Goal: Information Seeking & Learning: Learn about a topic

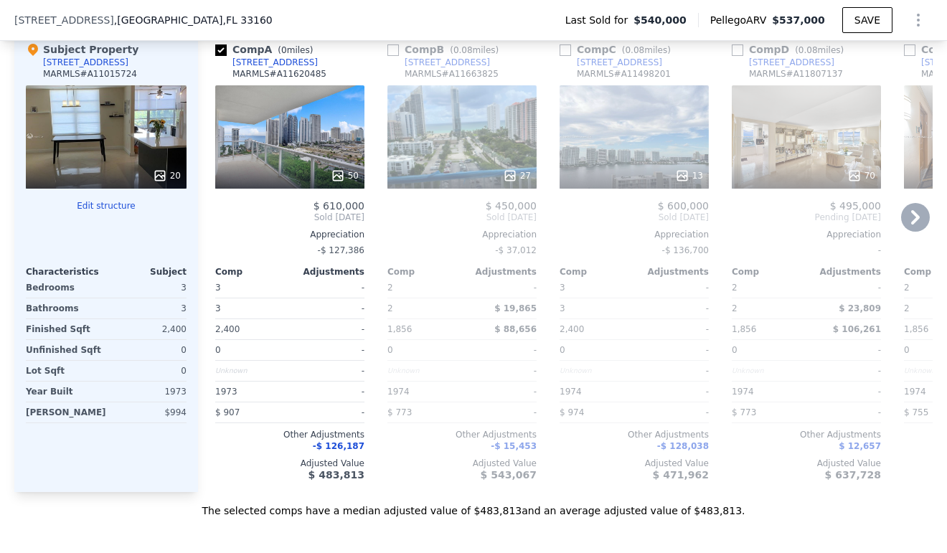
scroll to position [1460, 0]
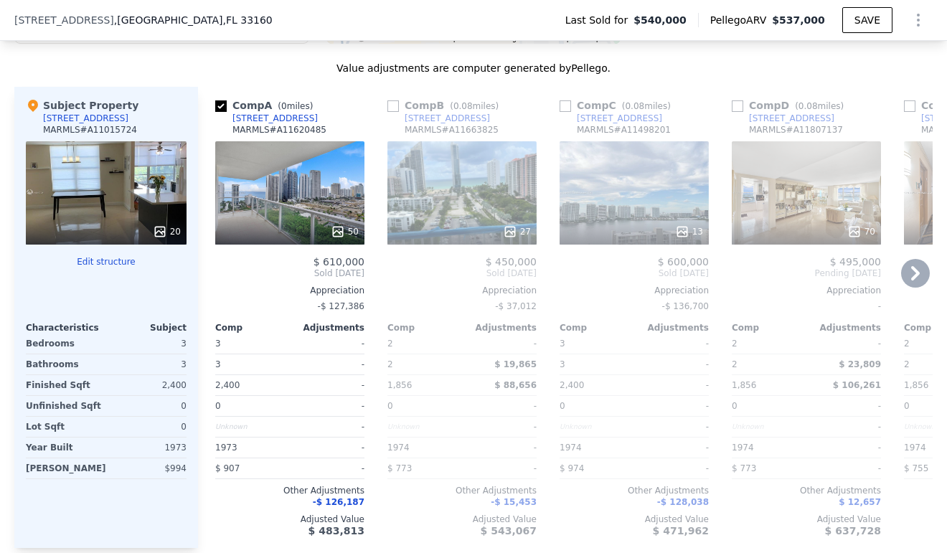
click at [216, 106] on input "checkbox" at bounding box center [220, 105] width 11 height 11
checkbox input "true"
click at [553, 1] on div "[STREET_ADDRESS] Last Sold for $540,000 Pellego ARV $537,000 SAVE" at bounding box center [473, 20] width 919 height 40
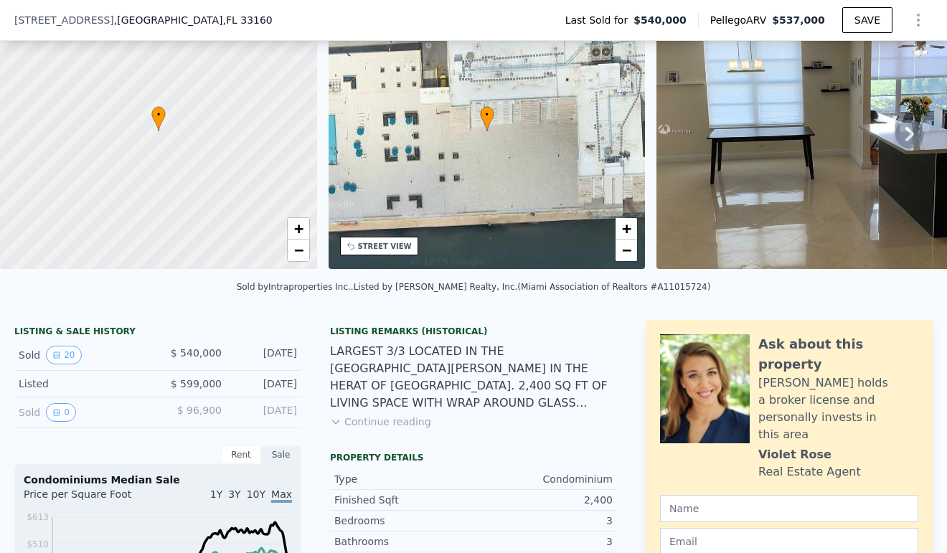
scroll to position [90, 0]
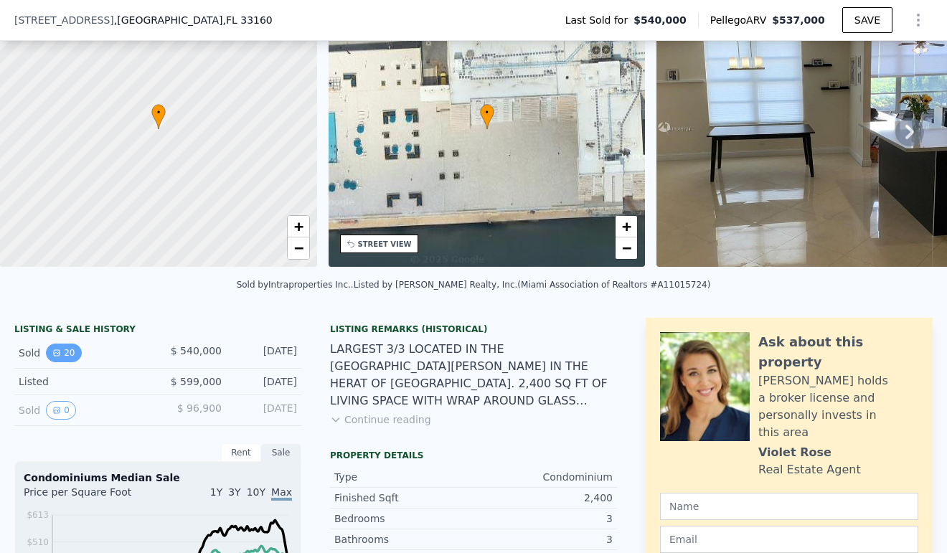
click at [61, 351] on button "20" at bounding box center [63, 353] width 35 height 19
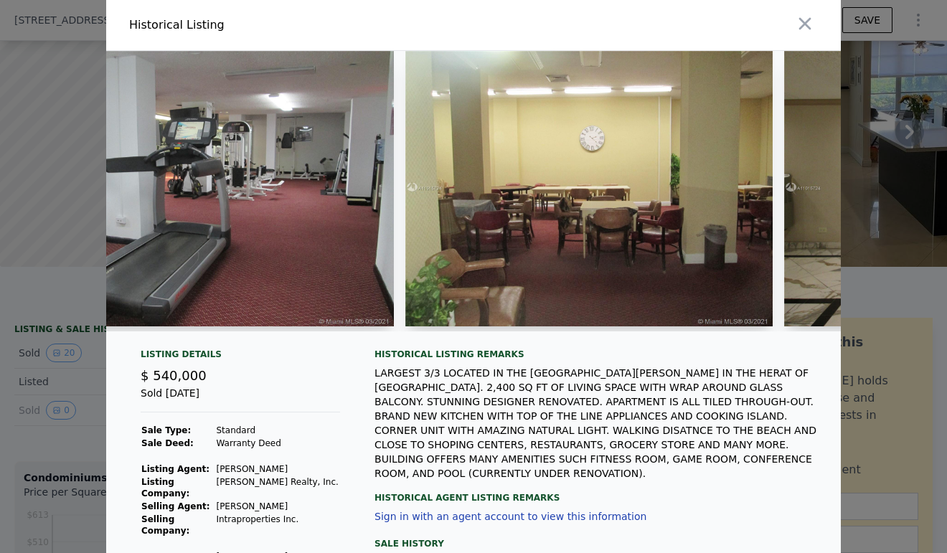
scroll to position [0, 4519]
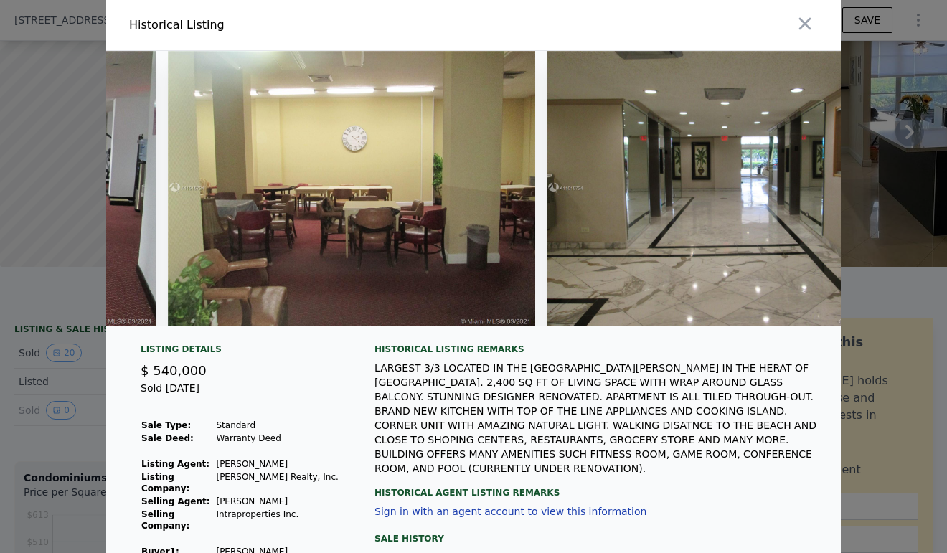
click at [65, 260] on div at bounding box center [473, 276] width 947 height 553
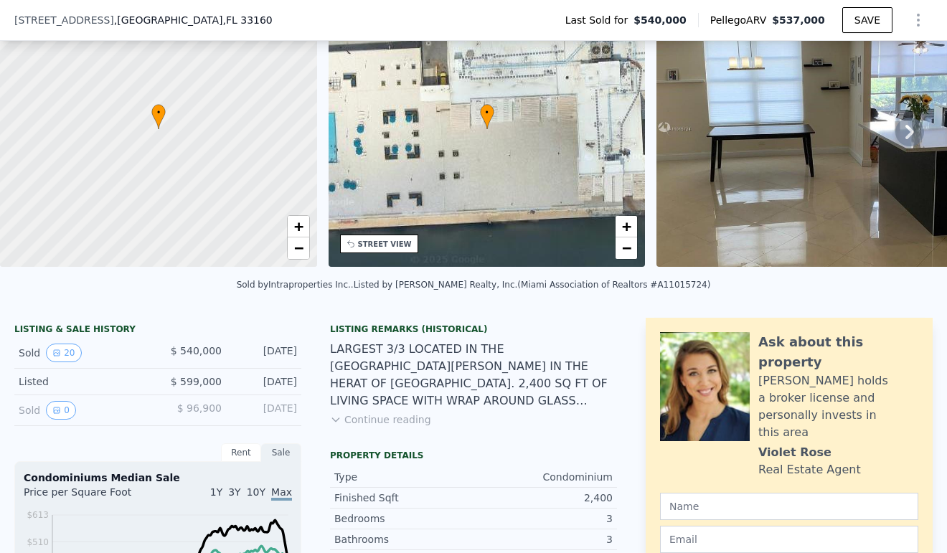
click at [275, 407] on div "[DATE]" at bounding box center [265, 410] width 64 height 19
drag, startPoint x: 275, startPoint y: 407, endPoint x: 238, endPoint y: 405, distance: 36.6
click at [238, 405] on div "[DATE]" at bounding box center [265, 410] width 64 height 19
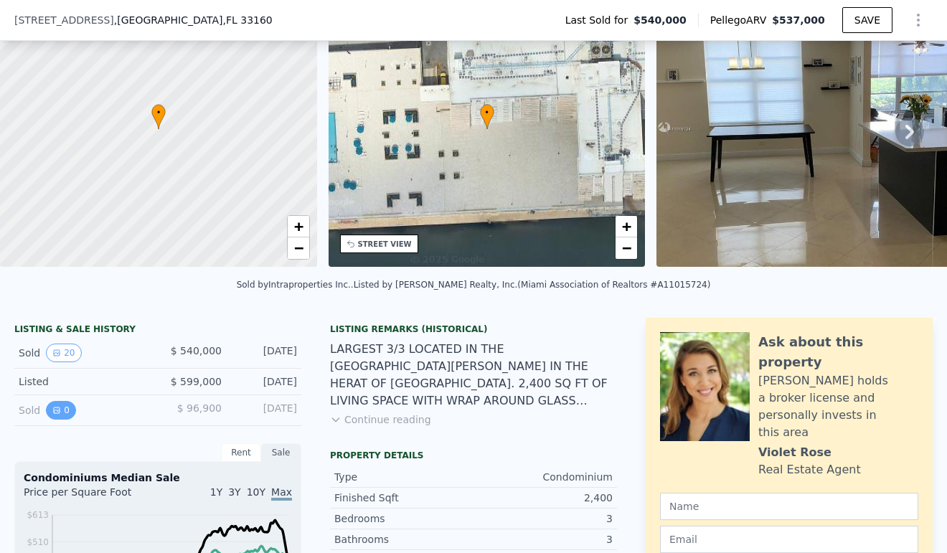
click at [65, 416] on button "0" at bounding box center [61, 410] width 30 height 19
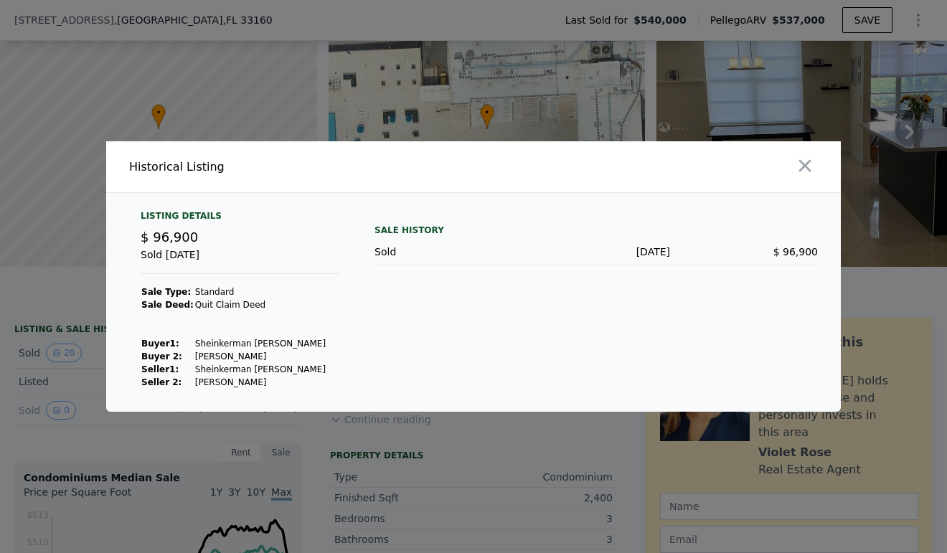
click at [173, 234] on span "$ 96,900" at bounding box center [169, 237] width 57 height 15
drag, startPoint x: 173, startPoint y: 234, endPoint x: 195, endPoint y: 274, distance: 45.9
click at [195, 274] on div "Listing Details $ 96,900 Sold [DATE] Sale Type: Standard Sale Deed: Quit Claim …" at bounding box center [240, 299] width 222 height 179
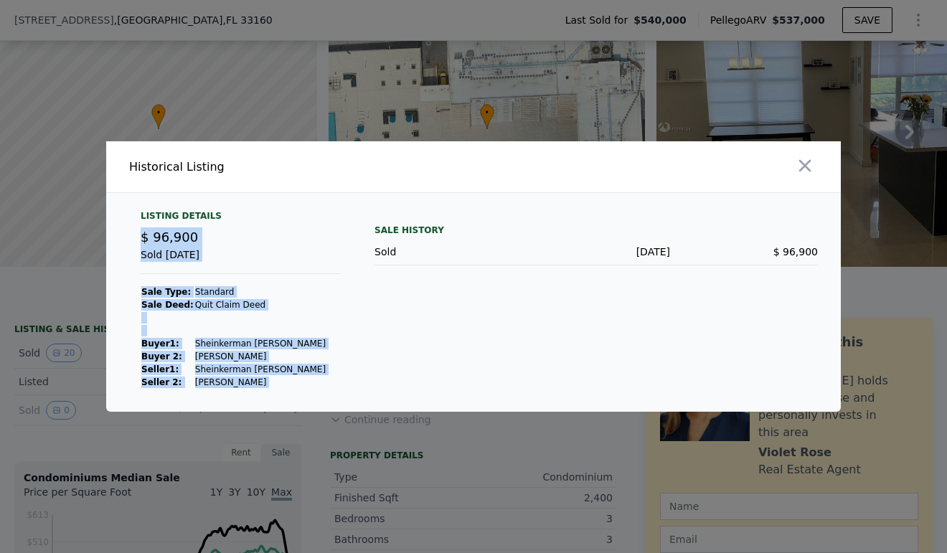
click at [195, 274] on div "Listing Details $ 96,900 Sold [DATE] Sale Type: Standard Sale Deed: Quit Claim …" at bounding box center [240, 299] width 222 height 179
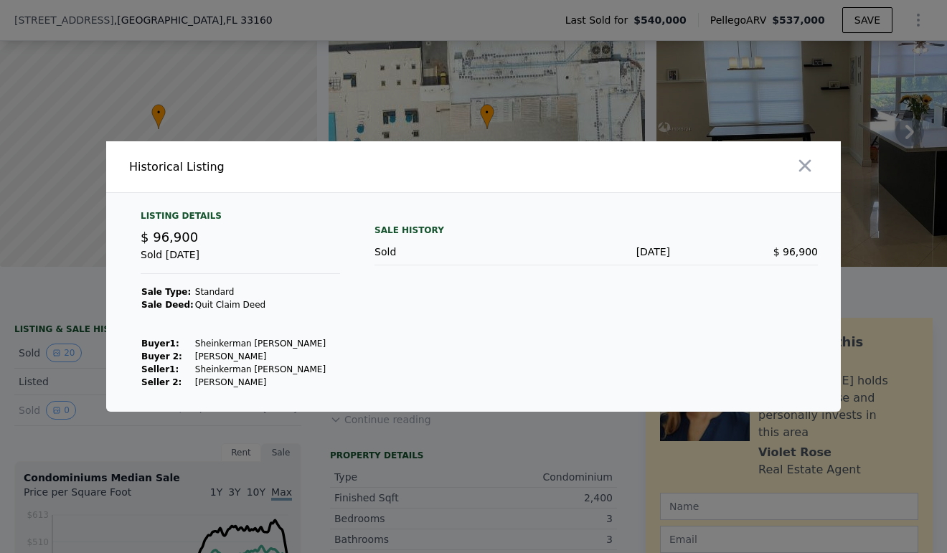
click at [217, 317] on td at bounding box center [260, 317] width 132 height 13
drag, startPoint x: 217, startPoint y: 317, endPoint x: 223, endPoint y: 334, distance: 17.5
click at [223, 334] on tbody "Sale Type: Standard Sale Deed: Quit Claim Deed Buyer 1 : [PERSON_NAME] 2: [PERS…" at bounding box center [234, 337] width 186 height 103
click at [81, 345] on div at bounding box center [473, 276] width 947 height 553
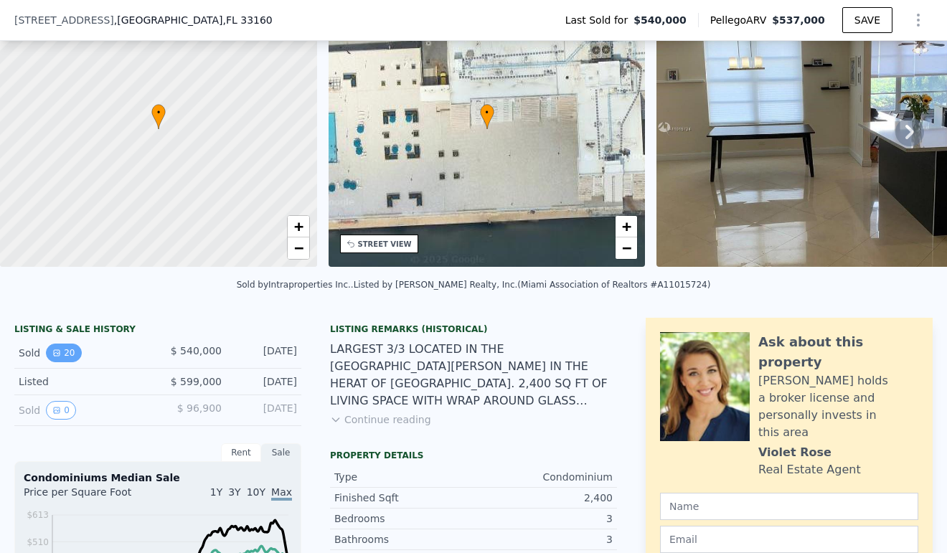
click at [66, 344] on button "20" at bounding box center [63, 353] width 35 height 19
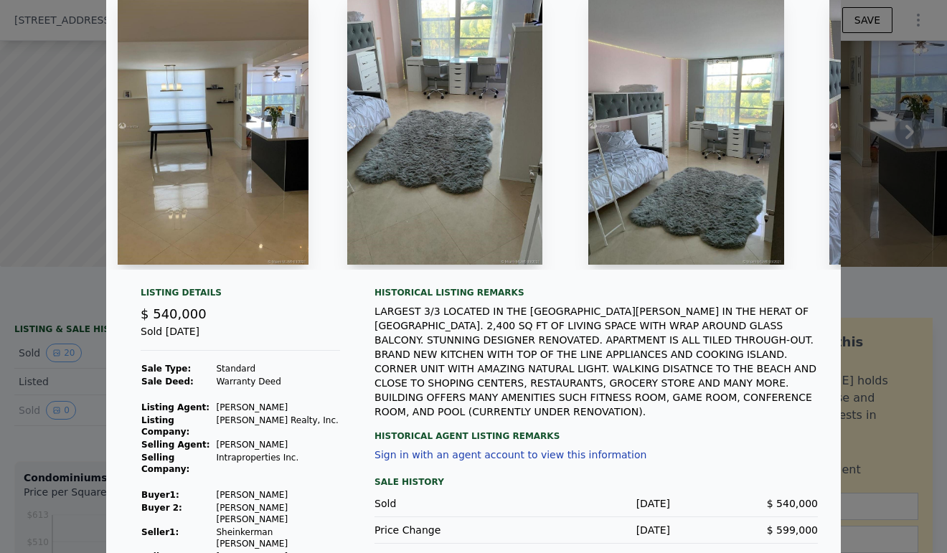
scroll to position [70, 0]
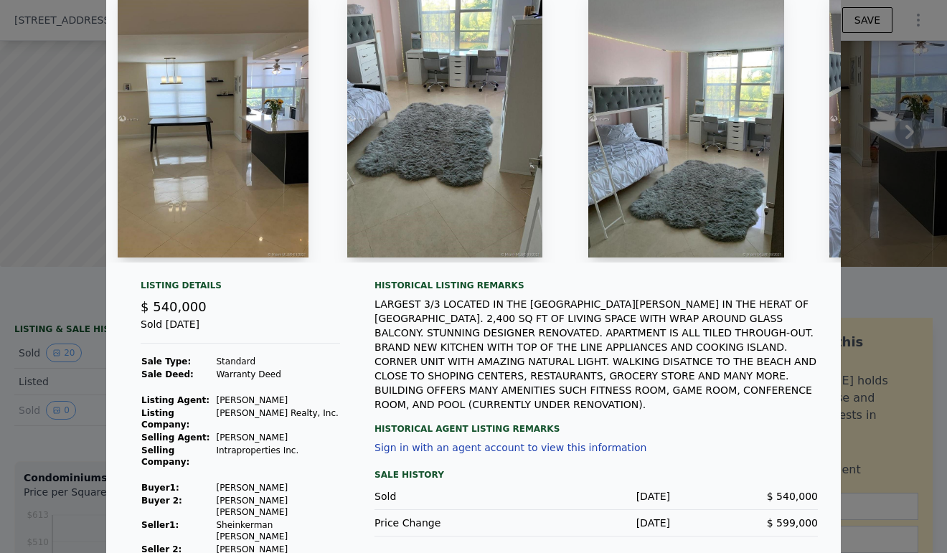
click at [50, 386] on div at bounding box center [473, 276] width 947 height 553
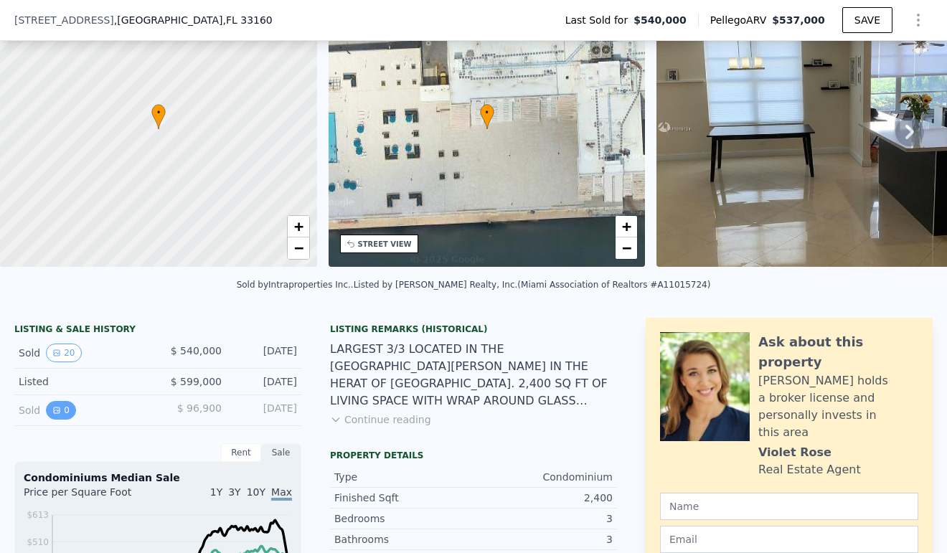
click at [63, 409] on button "0" at bounding box center [61, 410] width 30 height 19
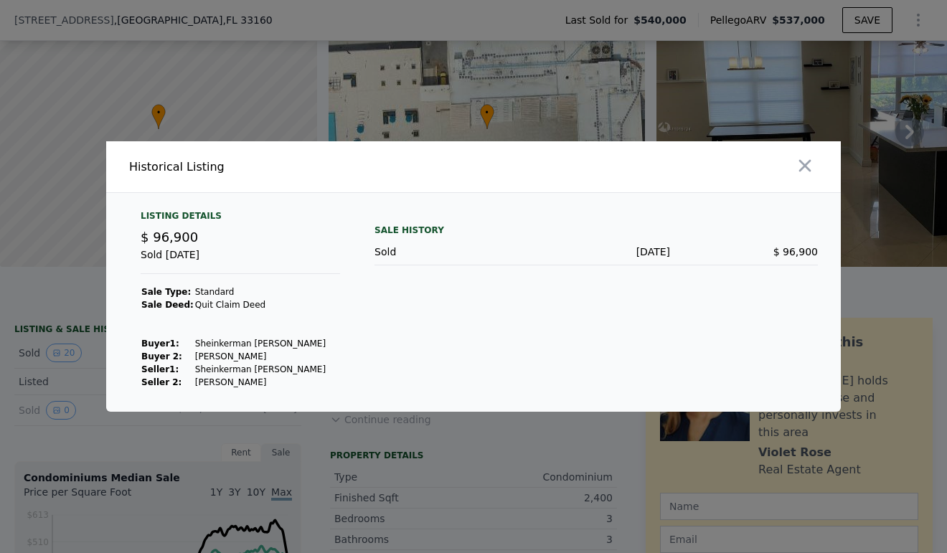
click at [207, 296] on td "Standard" at bounding box center [260, 292] width 132 height 13
drag, startPoint x: 207, startPoint y: 296, endPoint x: 215, endPoint y: 341, distance: 46.0
click at [215, 341] on tbody "Sale Type: Standard Sale Deed: Quit Claim Deed Buyer 1 : [PERSON_NAME] 2: [PERS…" at bounding box center [234, 337] width 186 height 103
click at [215, 341] on td "Sheinkerman [PERSON_NAME]" at bounding box center [260, 343] width 132 height 13
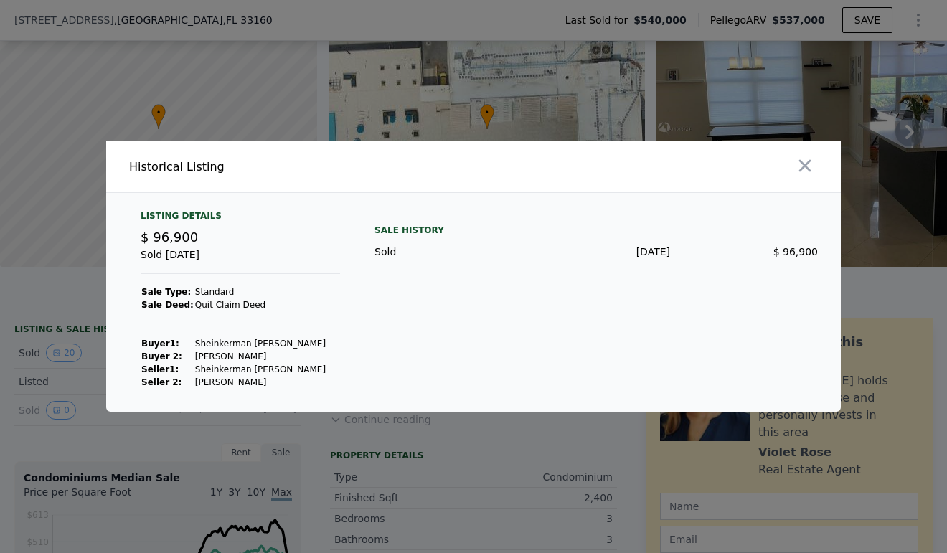
click at [80, 328] on div at bounding box center [473, 276] width 947 height 553
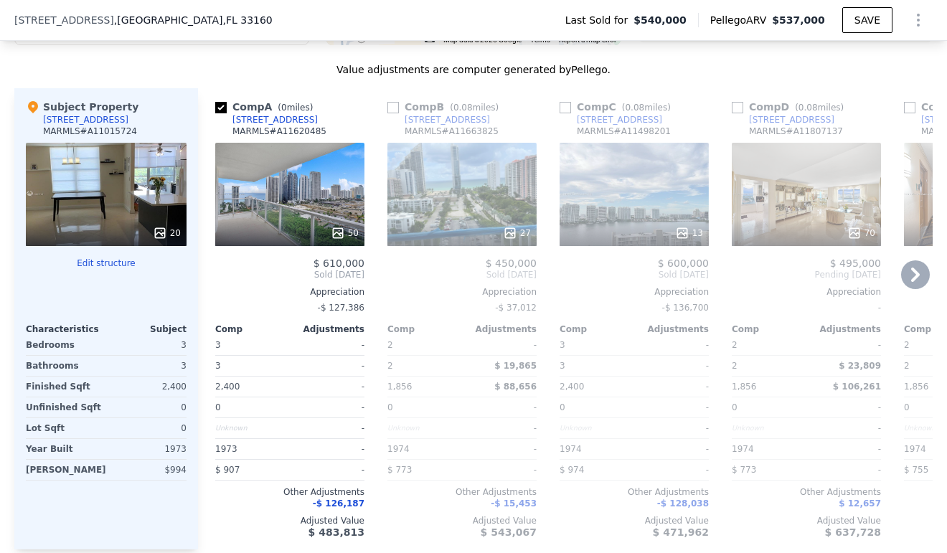
scroll to position [1460, 0]
click at [325, 491] on div "Other Adjustments" at bounding box center [289, 491] width 149 height 11
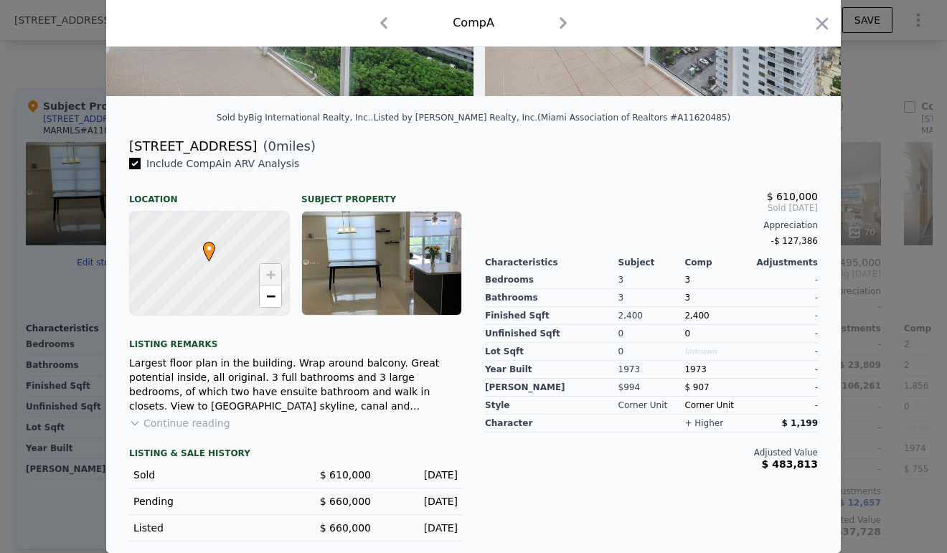
scroll to position [272, 0]
click at [820, 20] on icon "button" at bounding box center [823, 23] width 12 height 12
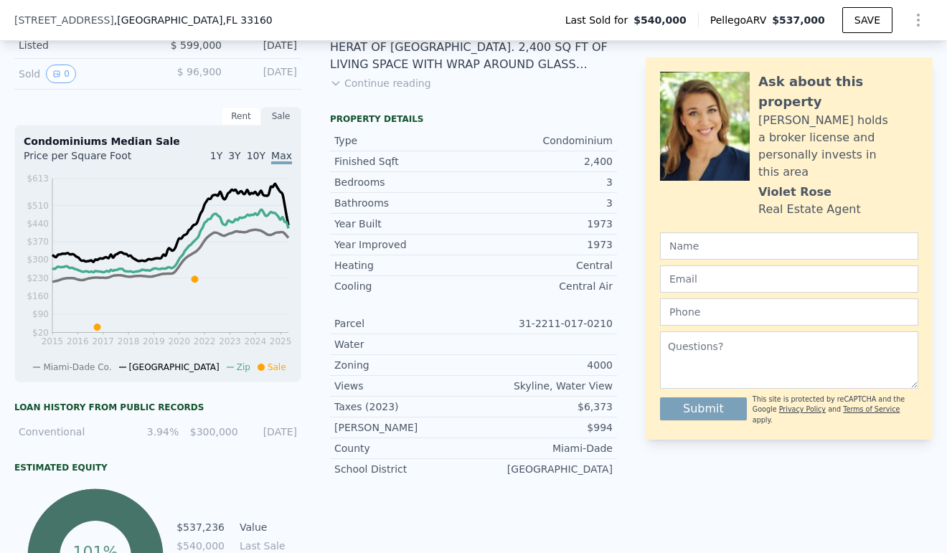
scroll to position [403, 0]
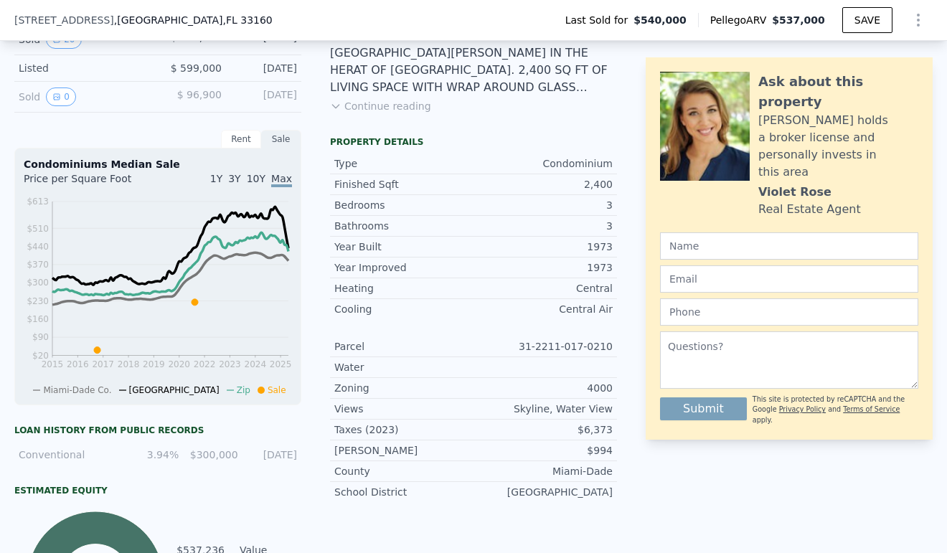
click at [271, 134] on div "Sale" at bounding box center [281, 139] width 40 height 19
click at [222, 177] on span "1Y" at bounding box center [216, 178] width 12 height 11
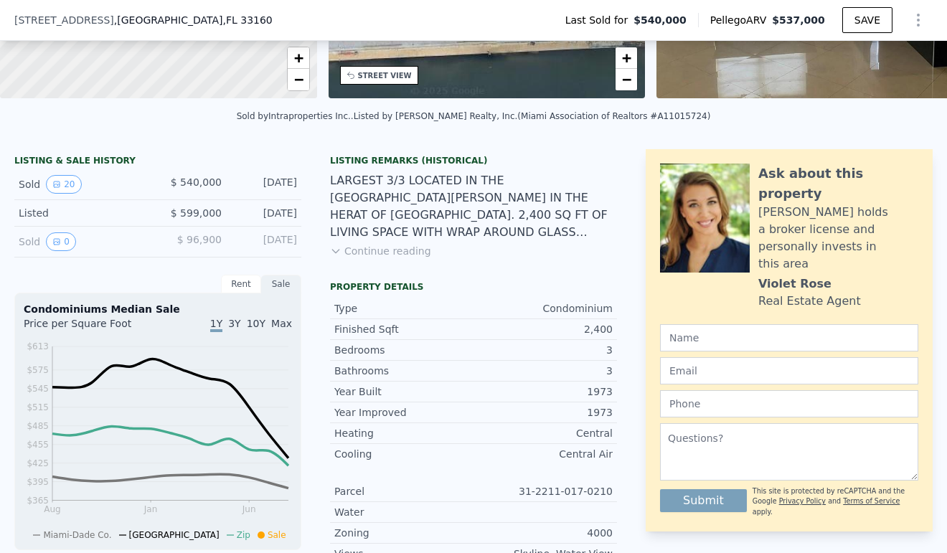
scroll to position [296, 0]
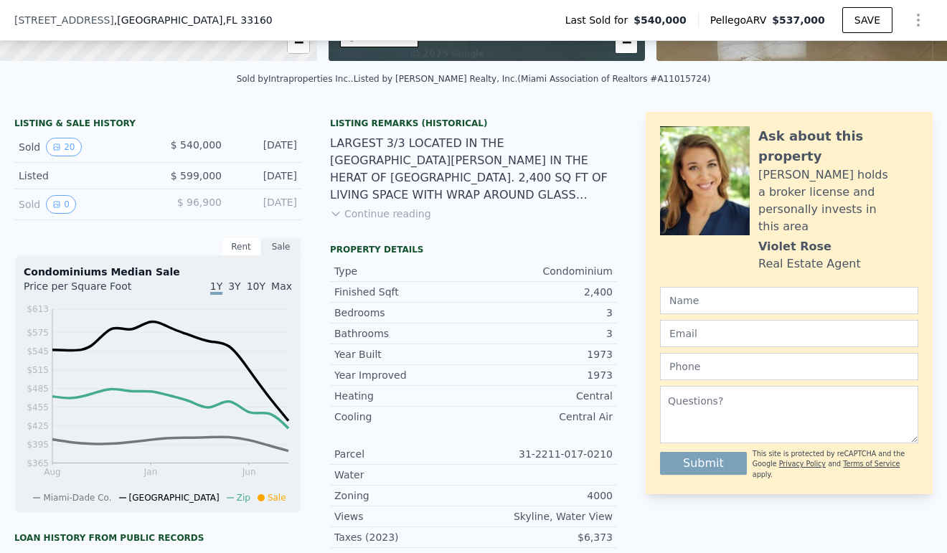
click at [240, 287] on span "3Y" at bounding box center [234, 286] width 12 height 11
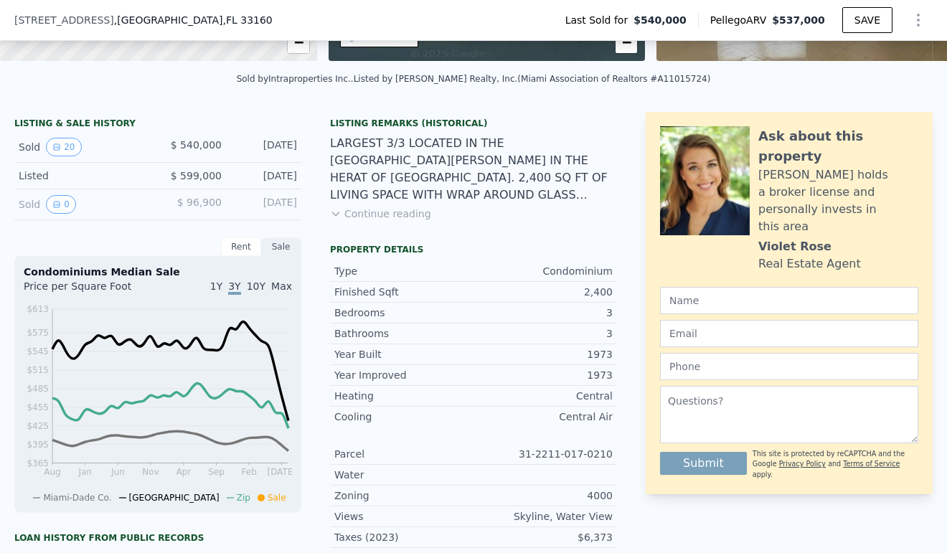
click at [260, 283] on span "10Y" at bounding box center [256, 286] width 19 height 11
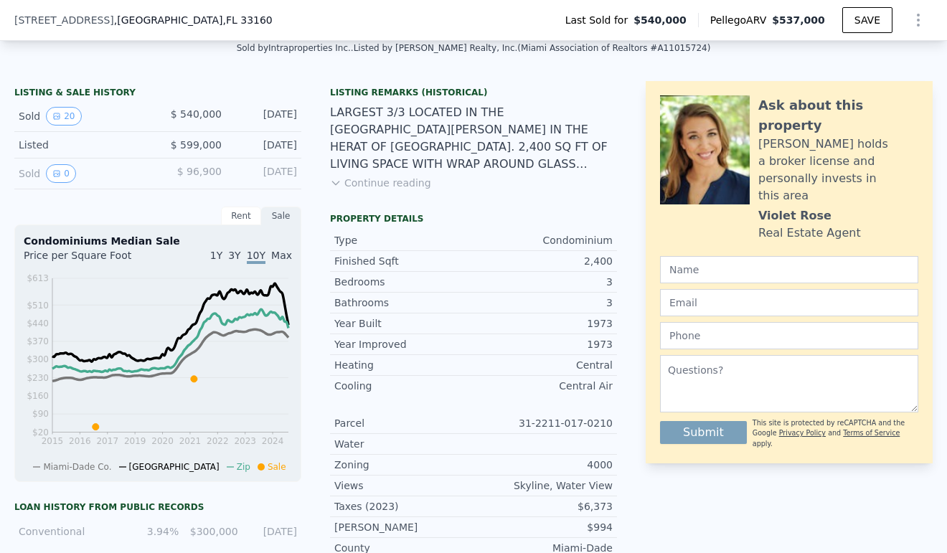
scroll to position [334, 0]
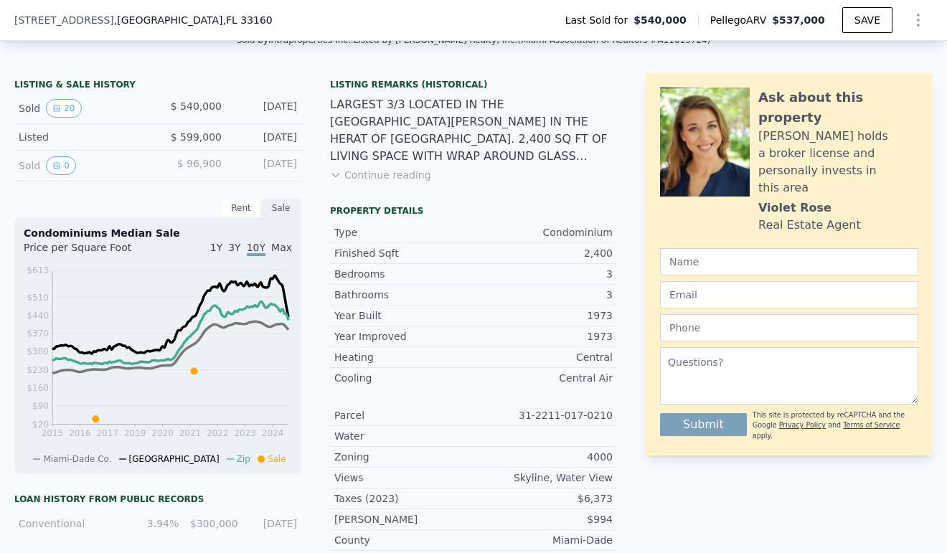
click at [222, 250] on span "1Y" at bounding box center [216, 247] width 12 height 11
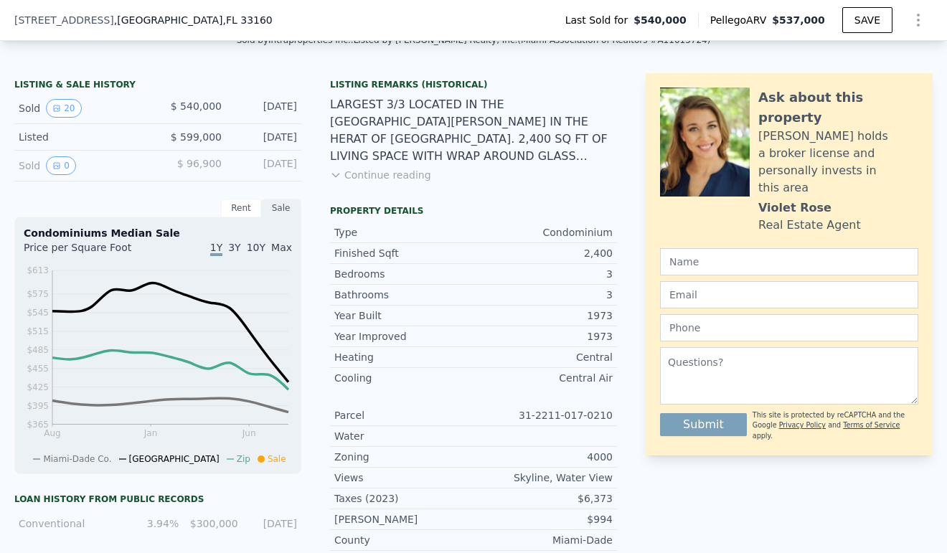
click at [241, 239] on div "Condominiums Median Sale" at bounding box center [158, 233] width 268 height 14
click at [240, 243] on span "3Y" at bounding box center [234, 247] width 12 height 11
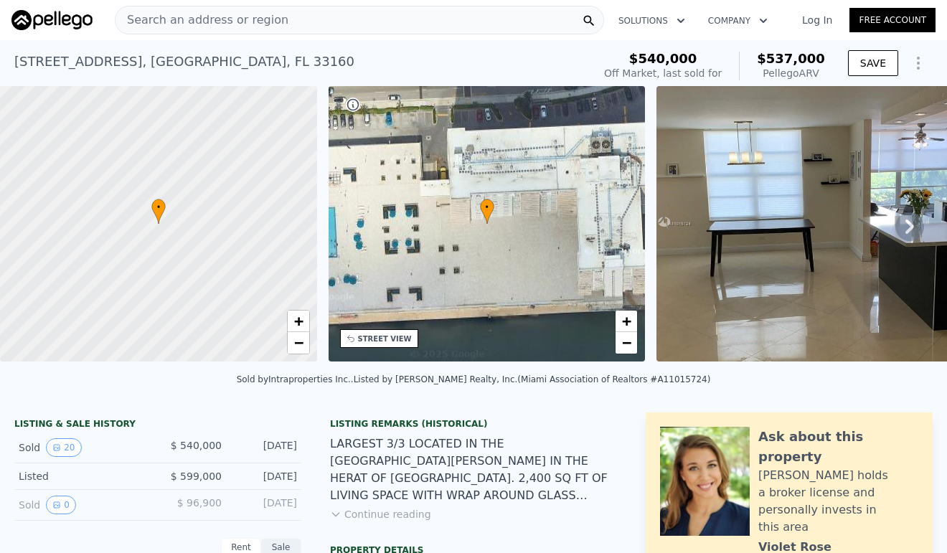
scroll to position [0, 0]
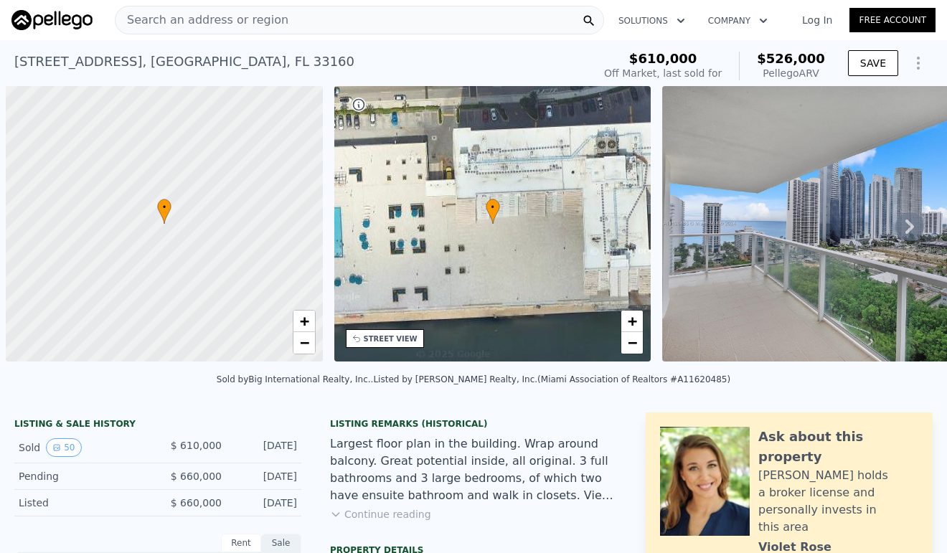
scroll to position [0, 6]
